Goal: Task Accomplishment & Management: Use online tool/utility

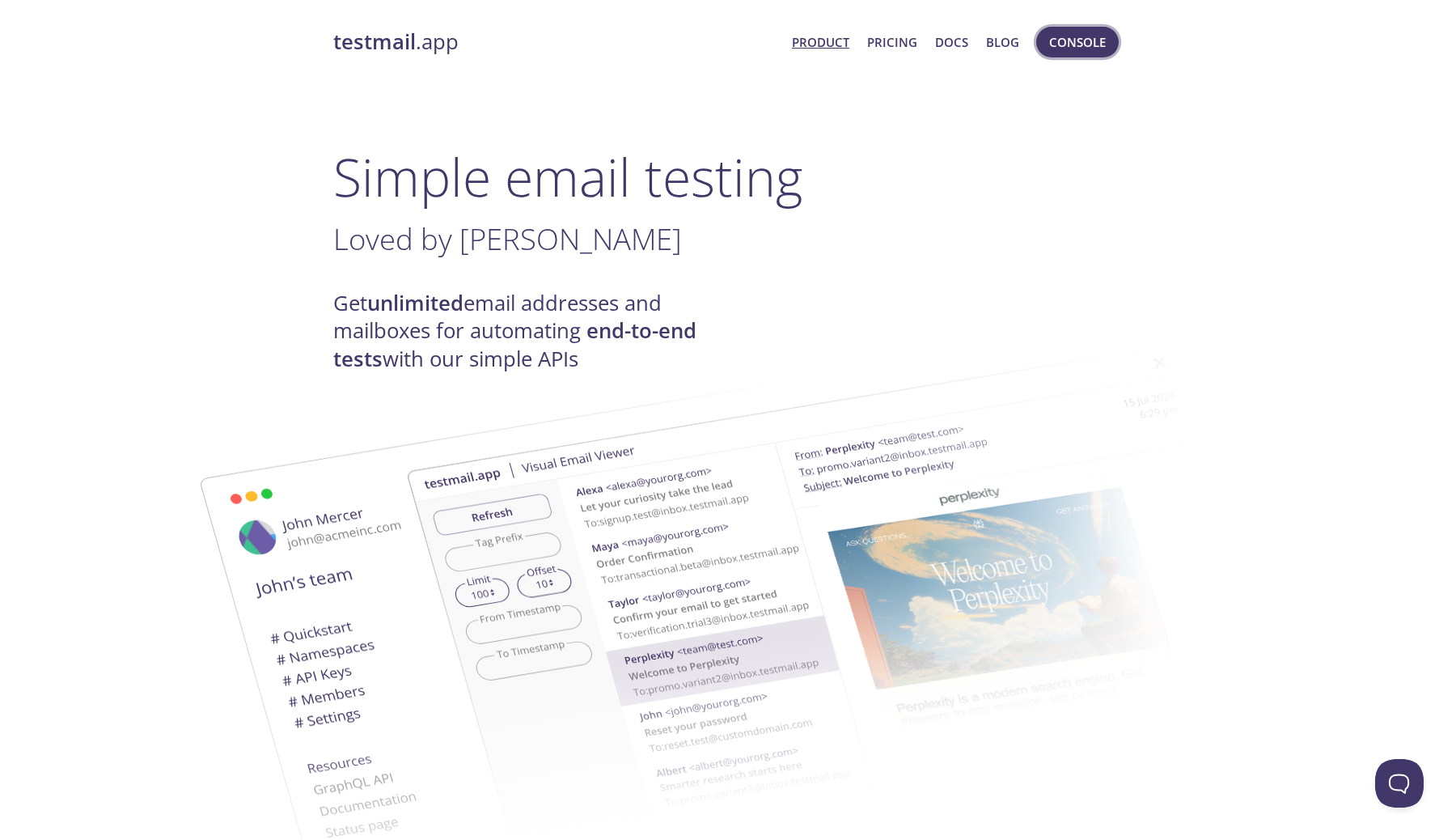
click at [1105, 44] on span "Console" at bounding box center [1077, 42] width 56 height 21
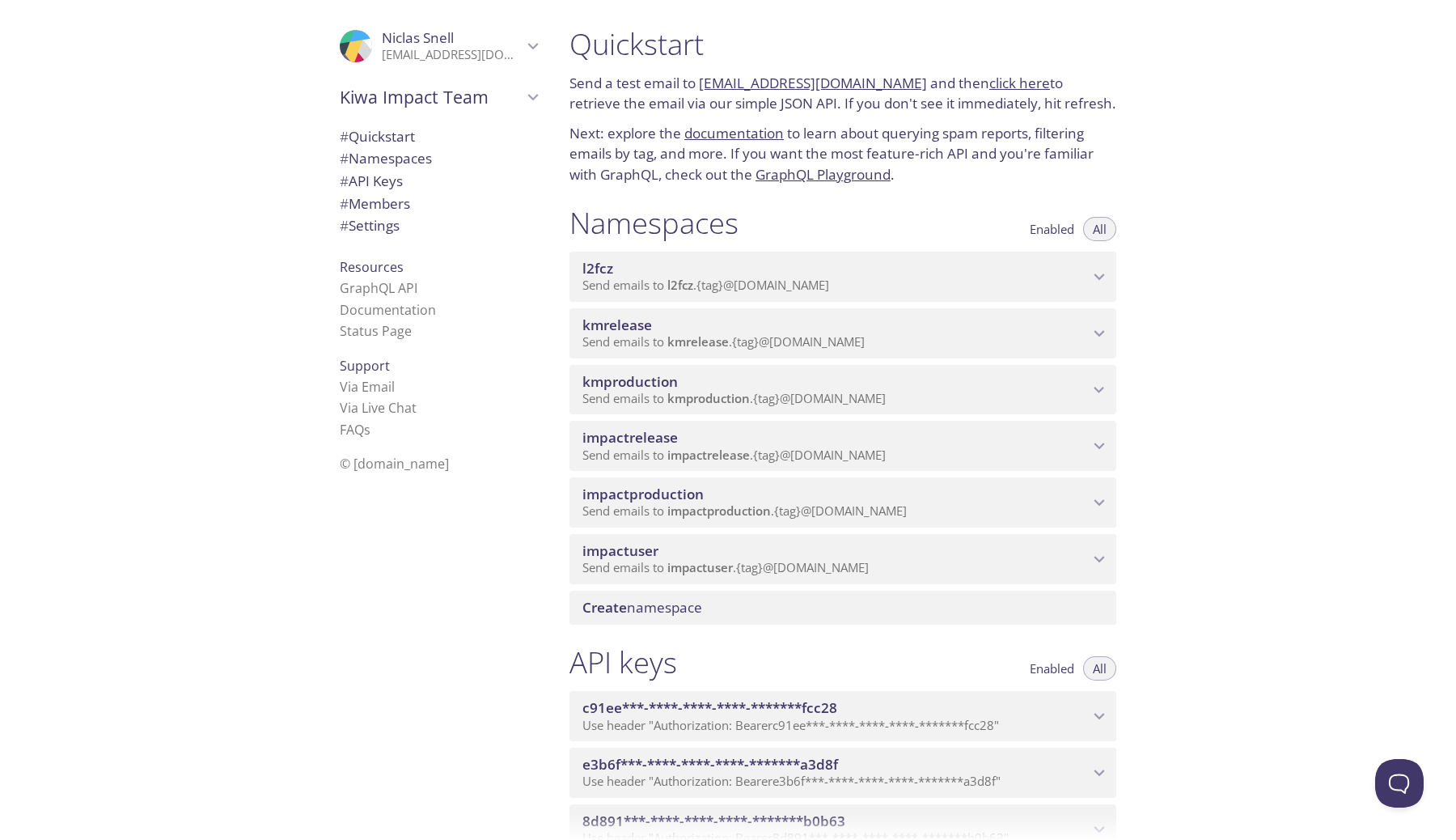
scroll to position [46, 0]
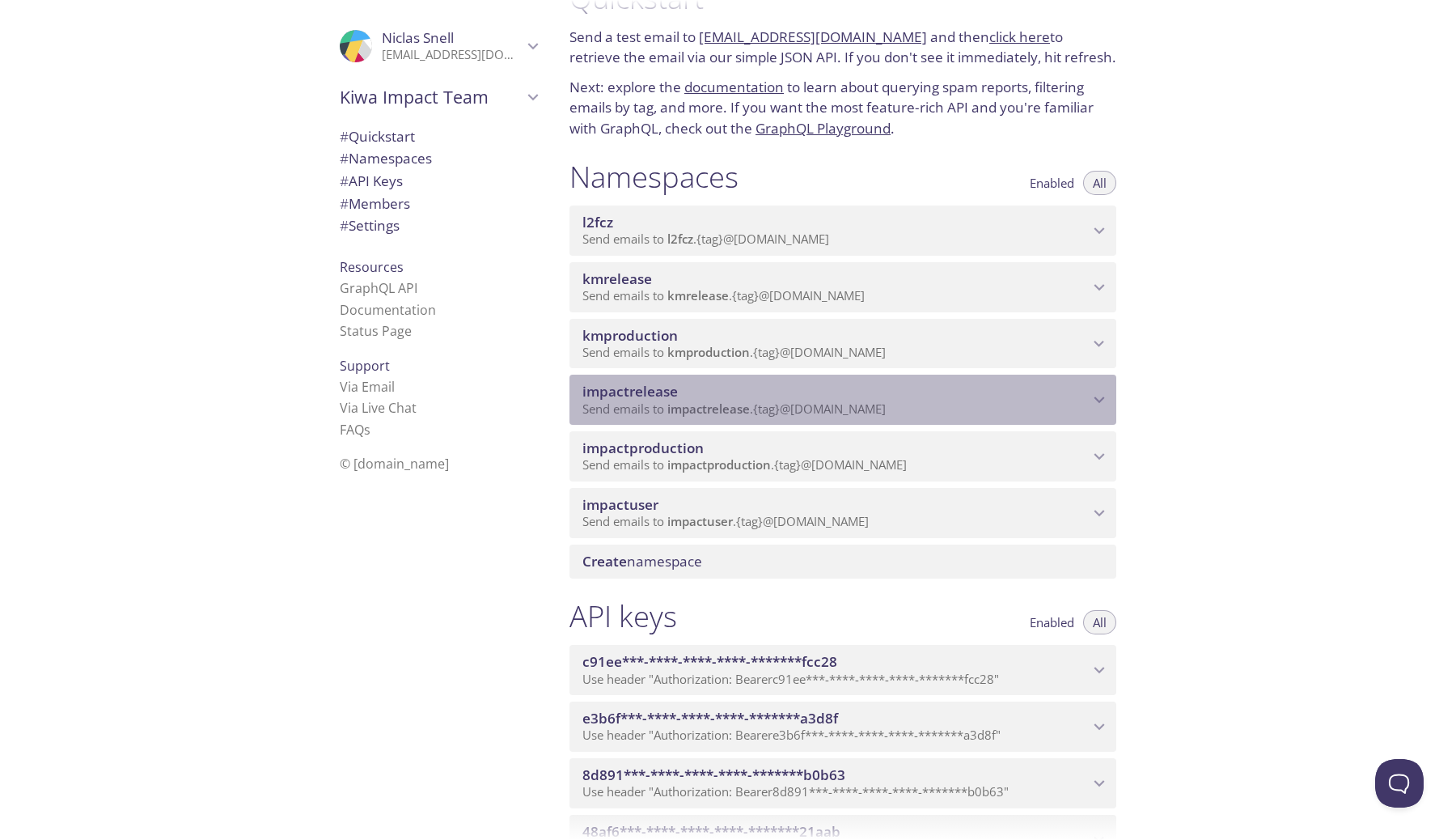
click at [793, 394] on span "impactrelease" at bounding box center [835, 392] width 506 height 18
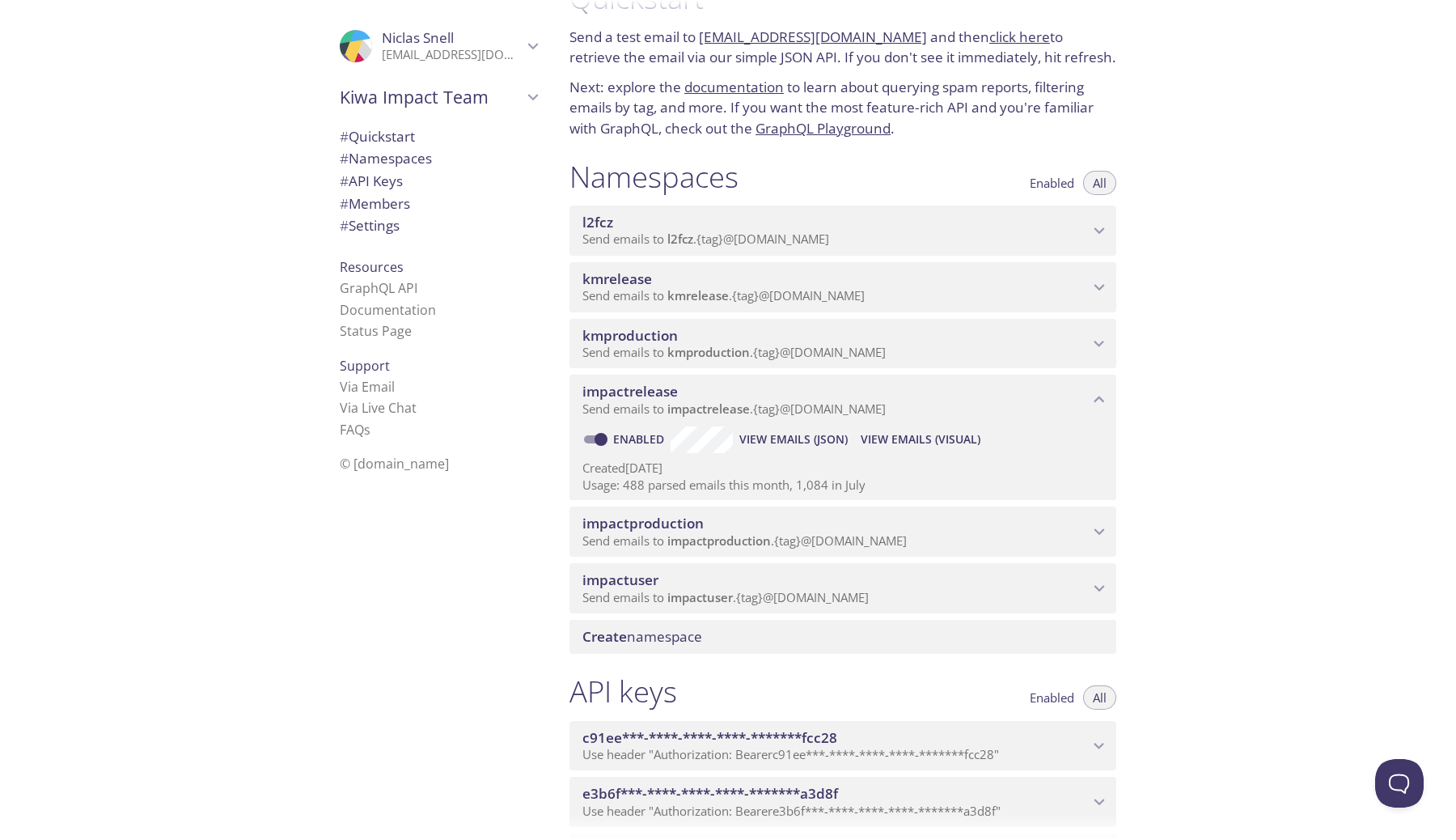
click at [924, 442] on span "View Emails (Visual)" at bounding box center [920, 440] width 120 height 19
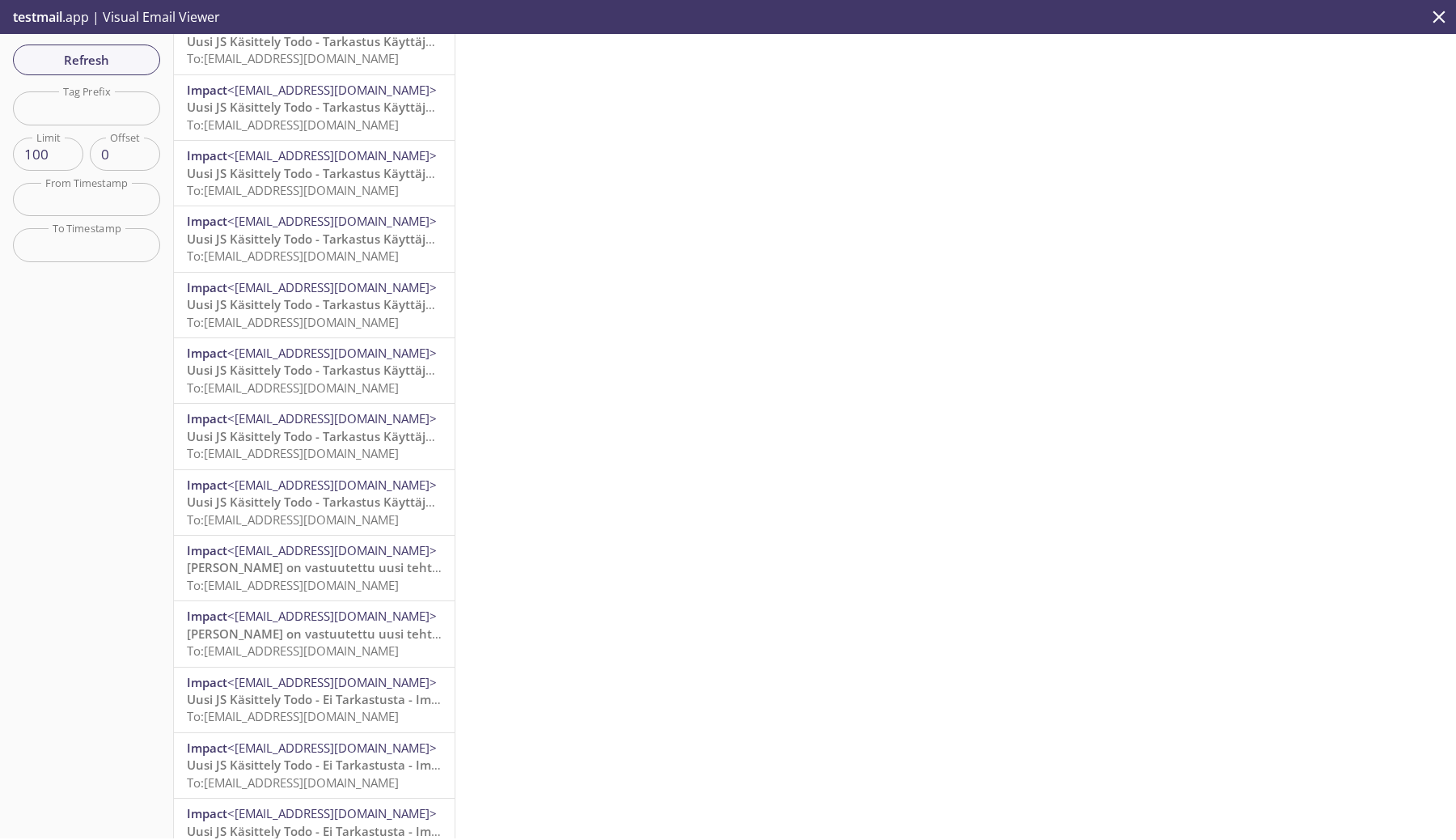
scroll to position [751, 0]
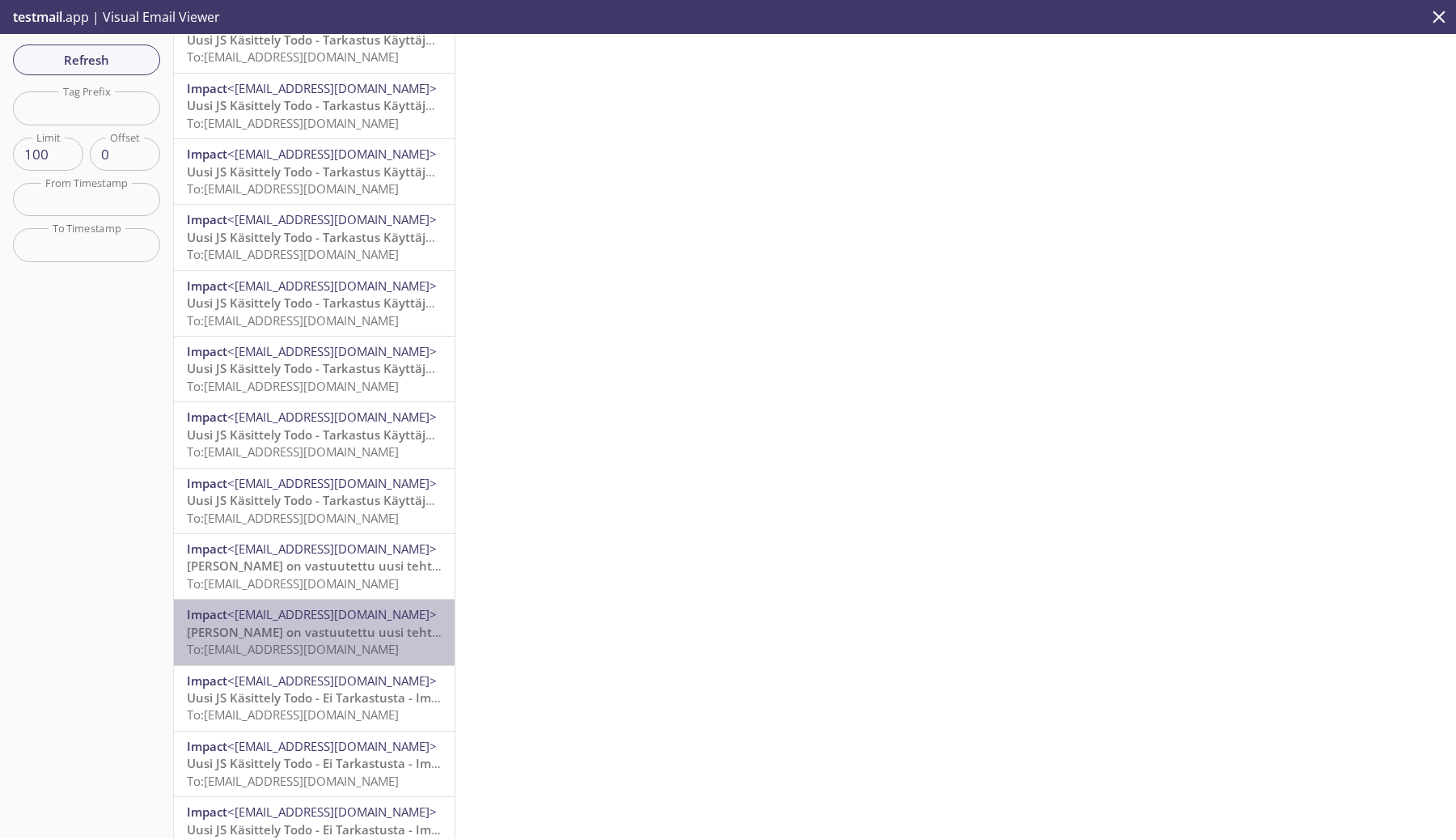
click at [326, 634] on span "[PERSON_NAME] on vastuutettu uusi tehtävä - Kiwa Impact" at bounding box center [361, 632] width 349 height 17
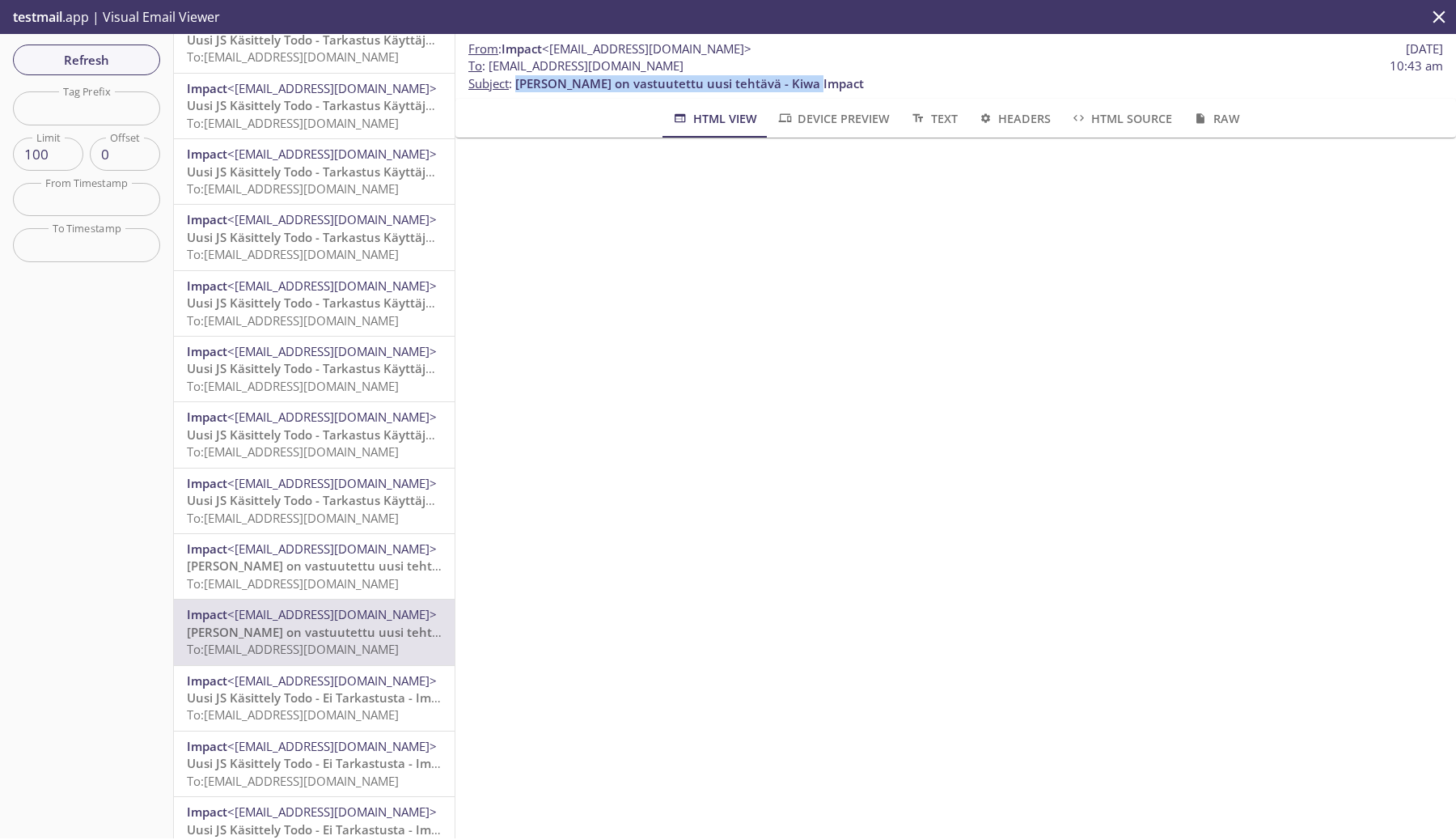
drag, startPoint x: 810, startPoint y: 87, endPoint x: 517, endPoint y: 77, distance: 293.2
click at [517, 77] on p "To : [EMAIL_ADDRESS][DOMAIN_NAME] 10:43 am Subject : [PERSON_NAME] on vastuutet…" at bounding box center [956, 75] width 975 height 35
copy span "[PERSON_NAME] on vastuutettu uusi tehtävä - Kiwa Impact"
